Goal: Find specific page/section: Locate a particular part of the current website

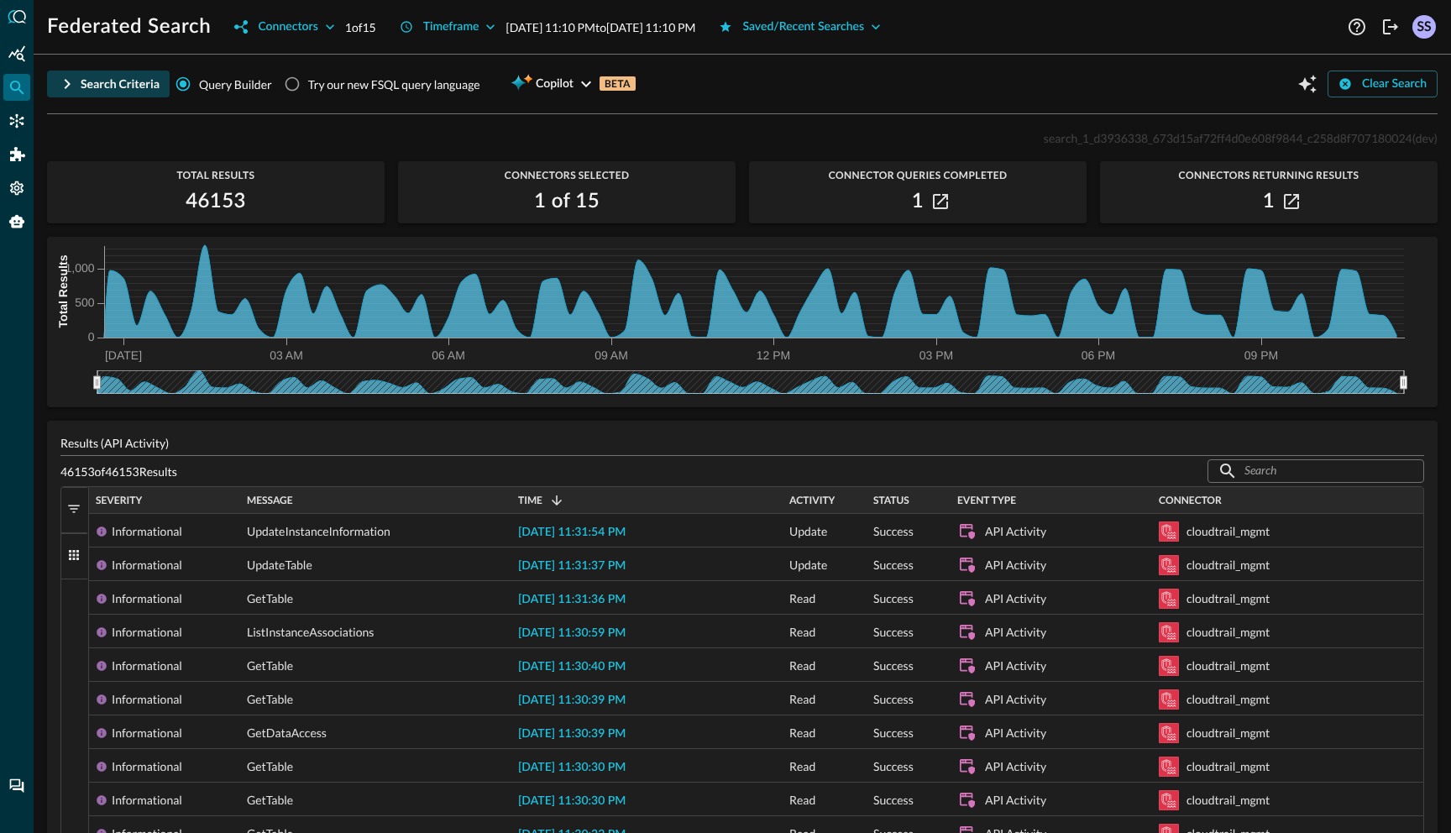
click at [78, 87] on button "Search Criteria" at bounding box center [108, 84] width 123 height 27
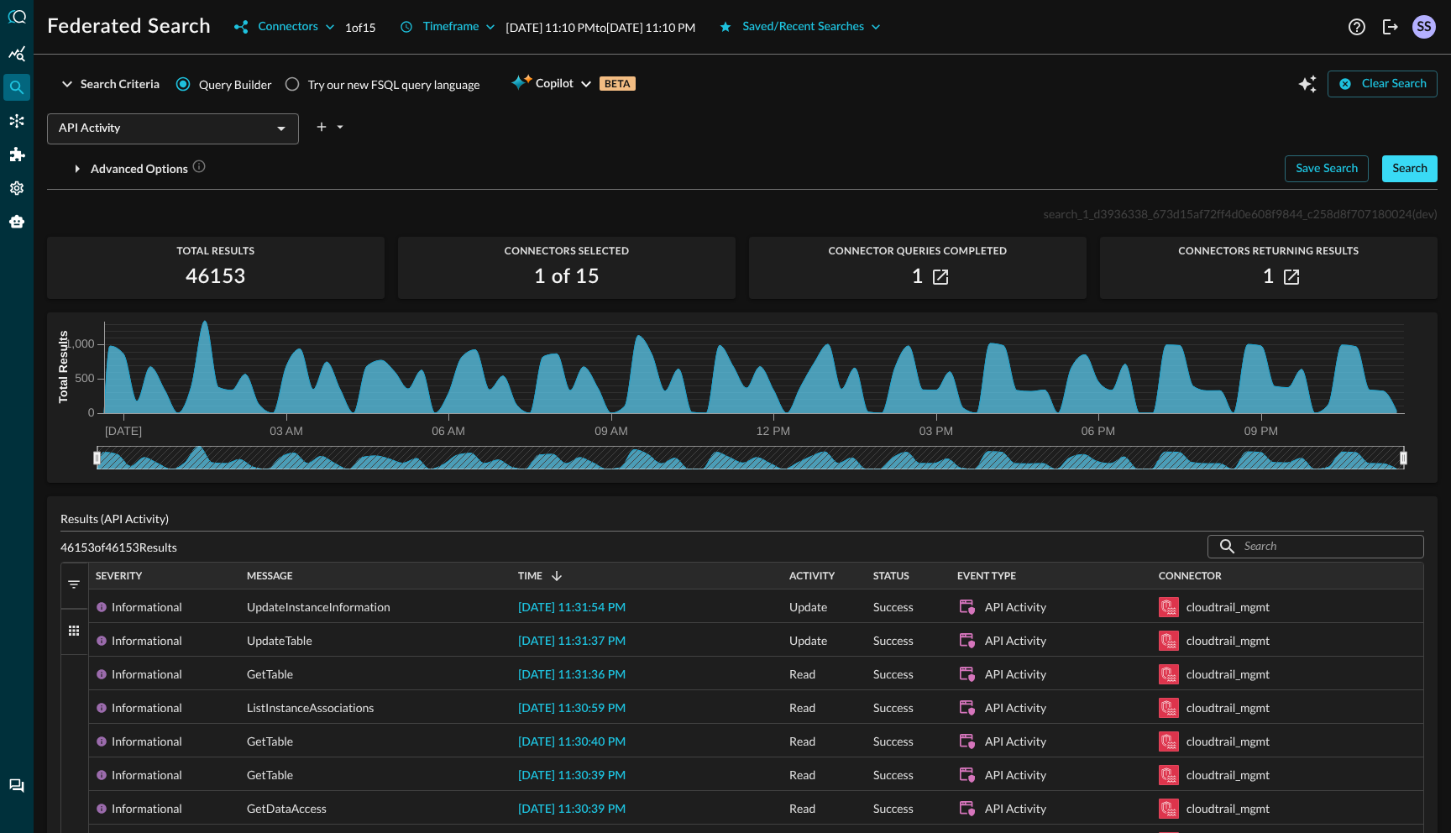
click at [1418, 173] on div "Search" at bounding box center [1409, 169] width 35 height 21
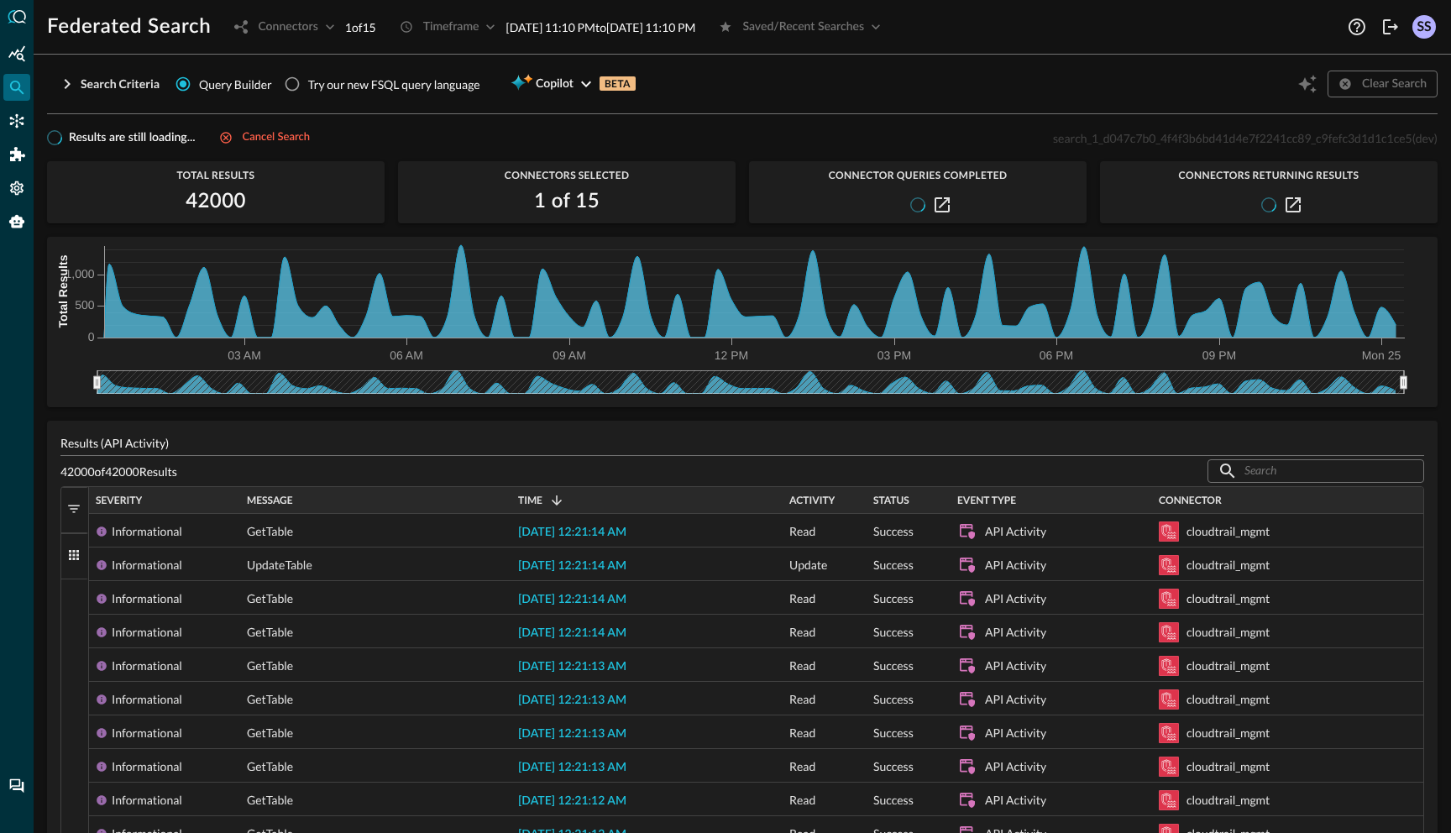
click at [1140, 139] on span "search_1_d047c7b0_4f4f3b6bd41d4e7f2241cc89_c9fefc3d1d1c1ce5" at bounding box center [1232, 138] width 359 height 14
copy span "search_1_d047c7b0_4f4f3b6bd41d4e7f2241cc89_c9fefc3d1d1c1ce5"
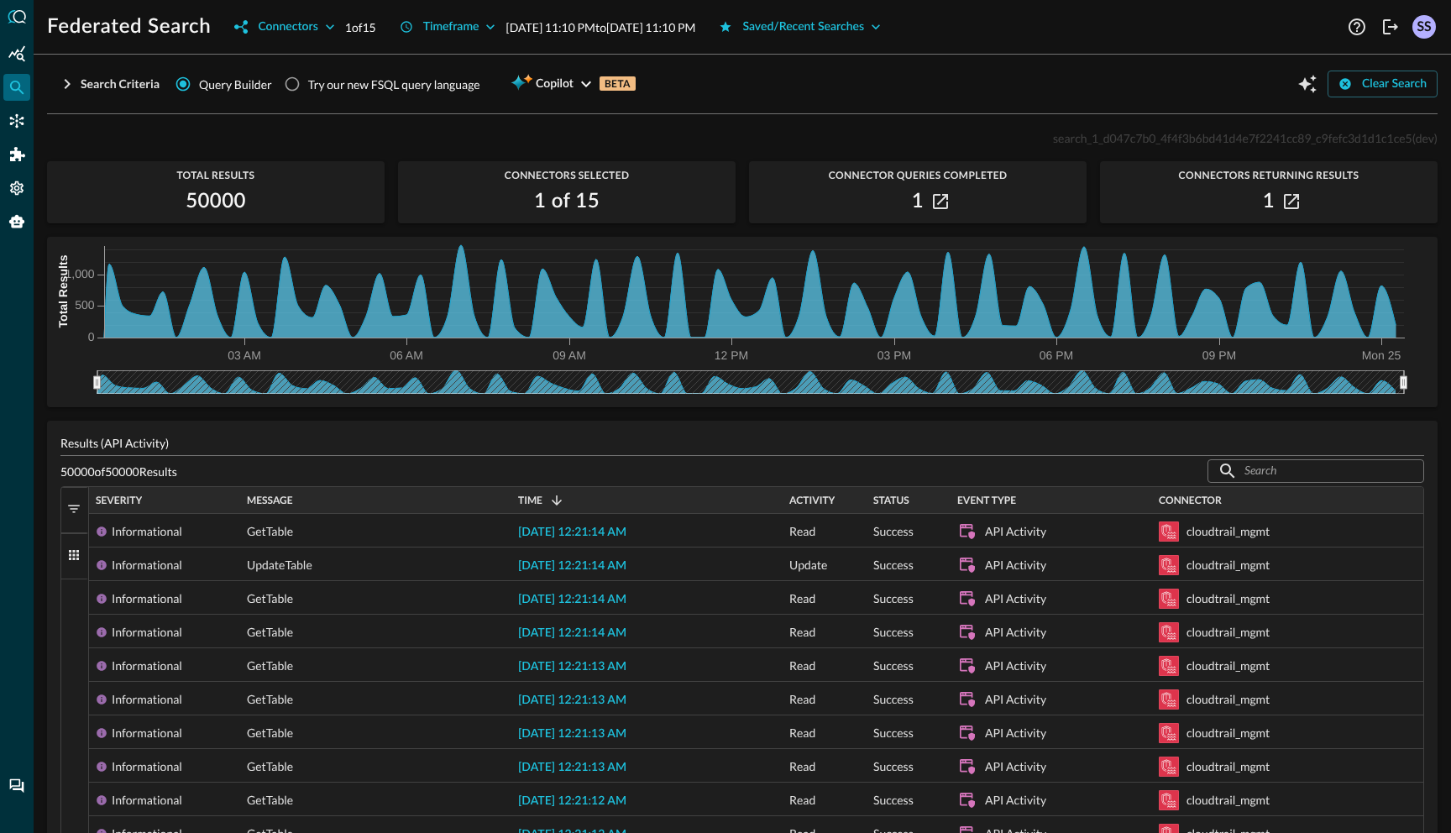
click at [1120, 136] on span "search_1_d047c7b0_4f4f3b6bd41d4e7f2241cc89_c9fefc3d1d1c1ce5" at bounding box center [1232, 138] width 359 height 14
copy span "search_1_d047c7b0_4f4f3b6bd41d4e7f2241cc89_c9fefc3d1d1c1ce5"
